Goal: Information Seeking & Learning: Check status

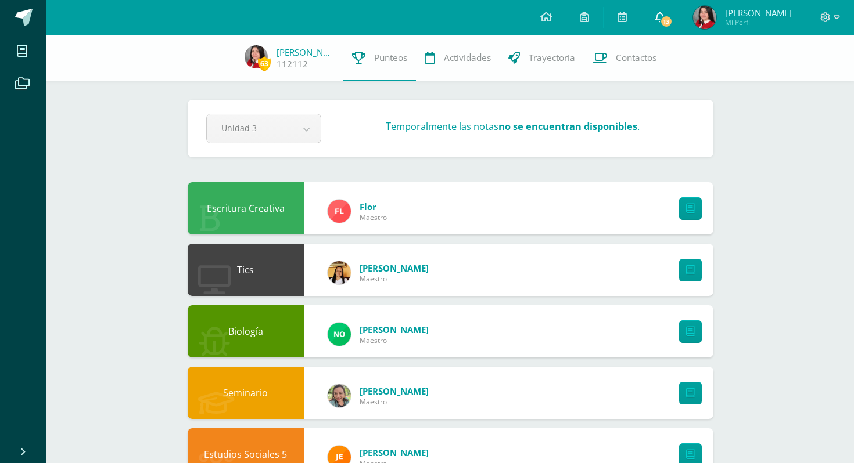
click at [664, 17] on span "13" at bounding box center [666, 21] width 13 height 13
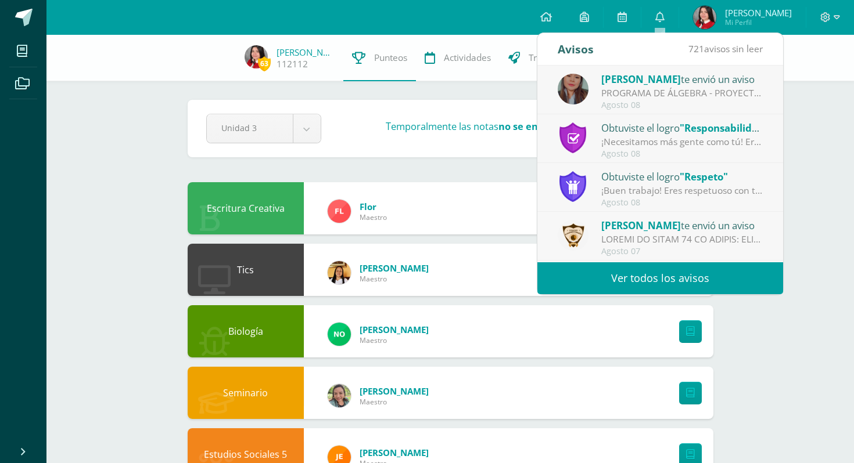
click at [663, 272] on link "Ver todos los avisos" at bounding box center [660, 279] width 246 height 32
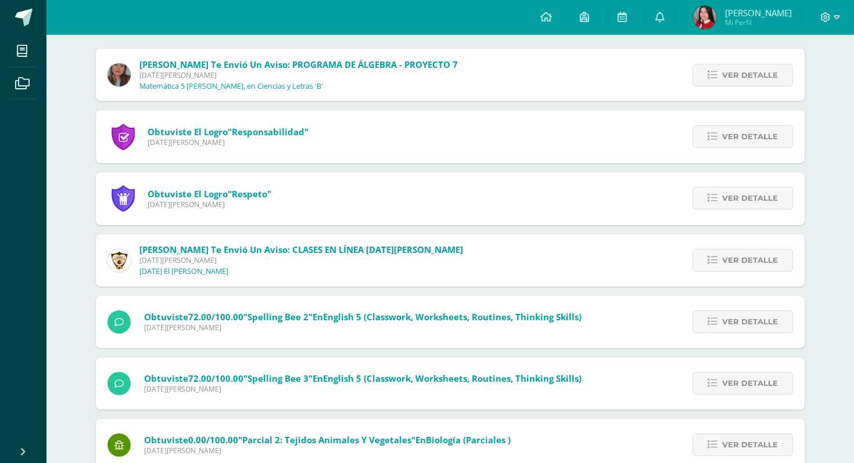
scroll to position [131, 0]
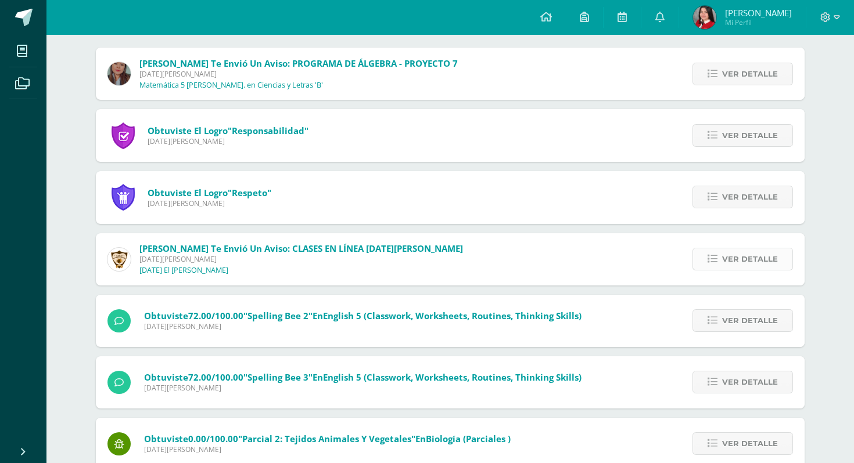
click at [774, 258] on span "Ver detalle" at bounding box center [750, 259] width 56 height 21
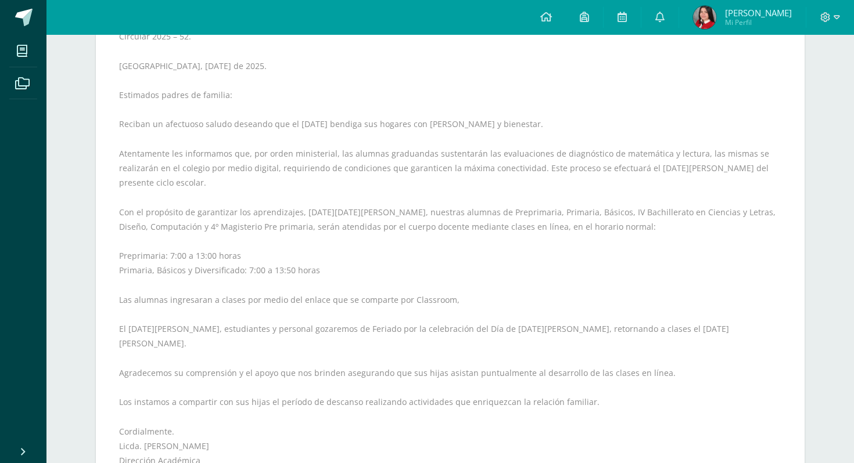
scroll to position [468, 0]
